Goal: Book appointment/travel/reservation

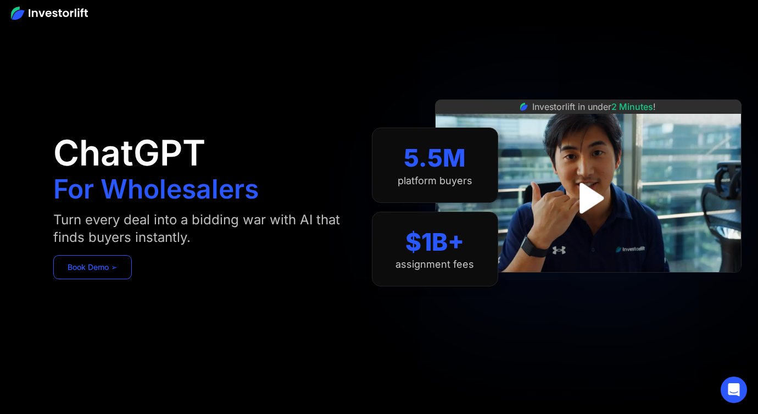
click at [76, 273] on link "Book Demo ➢" at bounding box center [92, 267] width 79 height 24
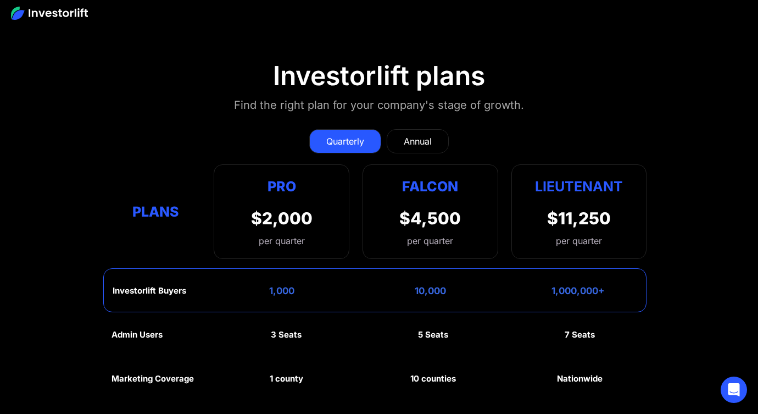
scroll to position [4738, 0]
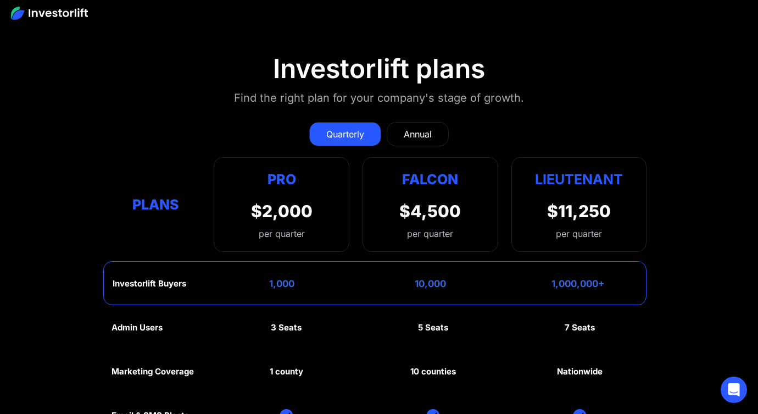
click at [417, 127] on div "Annual" at bounding box center [418, 133] width 28 height 13
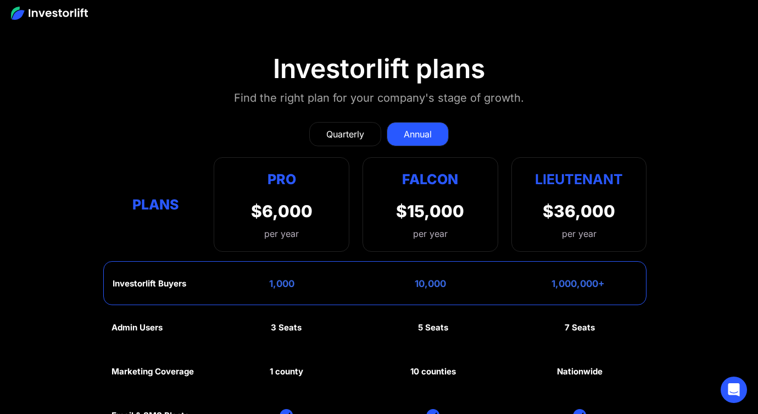
click at [342, 125] on link "Quarterly" at bounding box center [345, 134] width 72 height 24
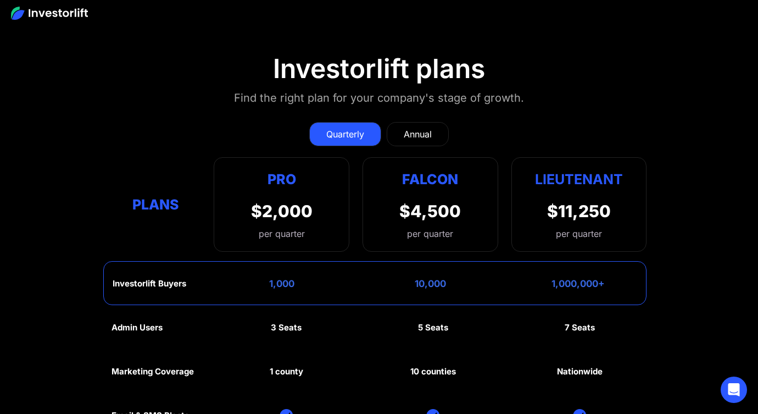
click at [407, 127] on div "Annual" at bounding box center [418, 133] width 28 height 13
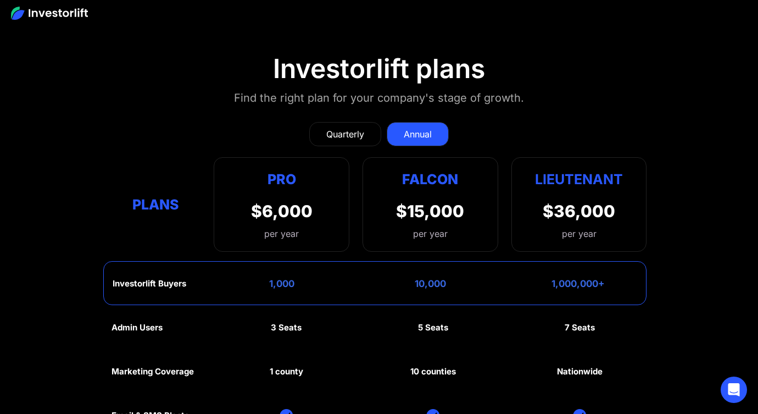
click at [337, 122] on link "Quarterly" at bounding box center [345, 134] width 72 height 24
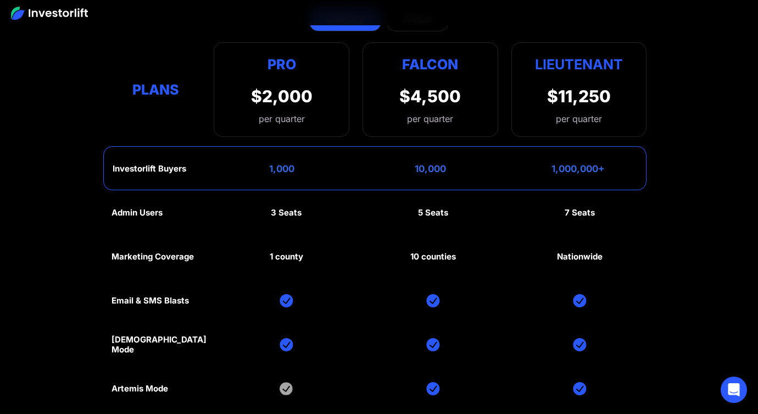
scroll to position [4852, 0]
